Goal: Check status: Check status

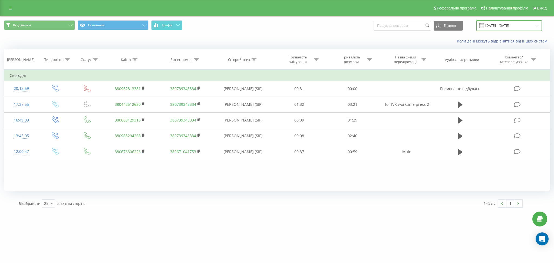
click at [531, 23] on input "[DATE] - [DATE]" at bounding box center [508, 25] width 65 height 11
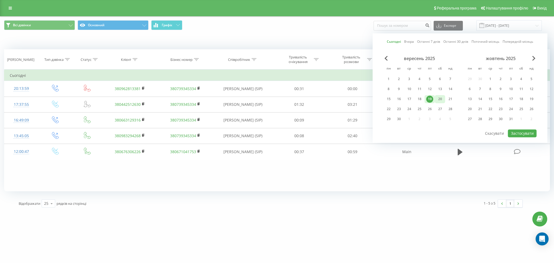
click at [439, 101] on div "20" at bounding box center [439, 98] width 7 height 7
click at [531, 132] on button "Застосувати" at bounding box center [522, 133] width 29 height 8
type input "20.09.2025 - 20.09.2025"
